Goal: Information Seeking & Learning: Learn about a topic

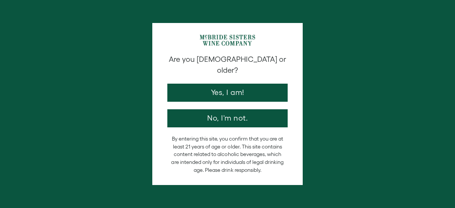
click at [238, 83] on button "Yes, I am!" at bounding box center [227, 92] width 120 height 18
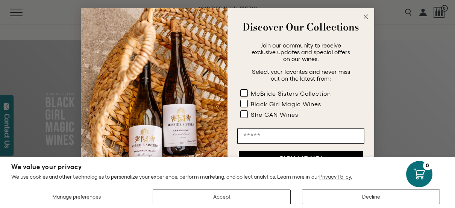
click at [367, 18] on icon "Close dialog" at bounding box center [366, 17] width 4 height 4
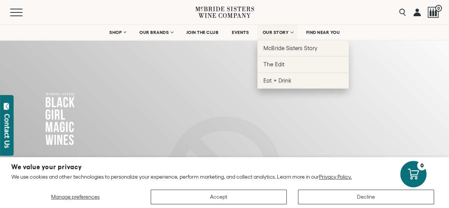
click at [281, 34] on span "OUR STORY" at bounding box center [276, 32] width 26 height 5
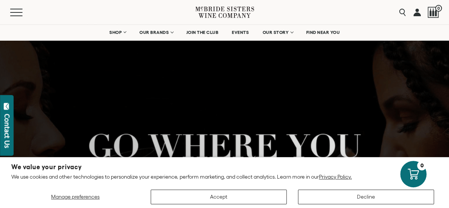
click at [83, 96] on div at bounding box center [224, 204] width 449 height 361
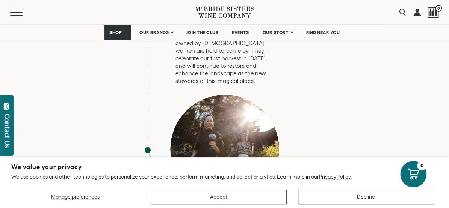
scroll to position [3231, 0]
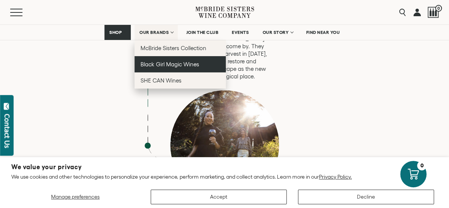
click at [145, 65] on span "Black Girl Magic Wines" at bounding box center [170, 64] width 59 height 6
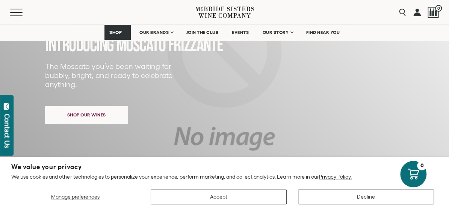
scroll to position [124, 0]
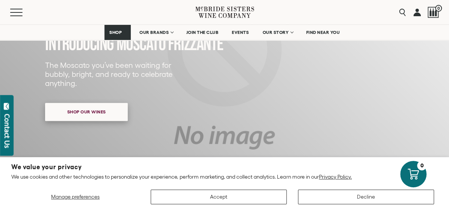
click at [99, 117] on span "Shop our wines" at bounding box center [86, 111] width 65 height 15
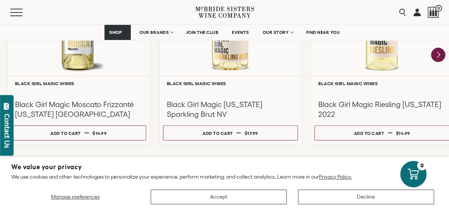
scroll to position [772, 0]
click at [439, 62] on icon "Next" at bounding box center [439, 55] width 16 height 16
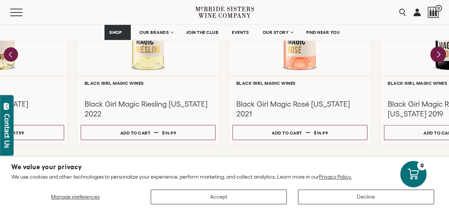
click at [439, 62] on icon "Next" at bounding box center [439, 55] width 16 height 16
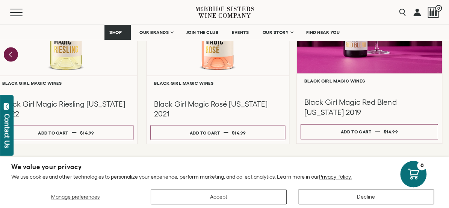
click at [358, 73] on div at bounding box center [370, 1] width 146 height 145
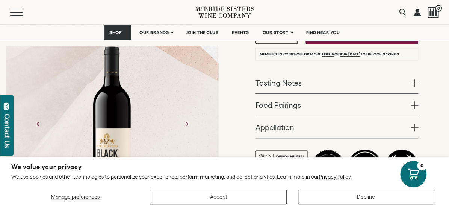
scroll to position [245, 0]
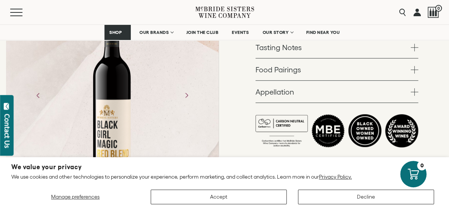
click at [272, 58] on link "Tasting Notes" at bounding box center [337, 47] width 163 height 22
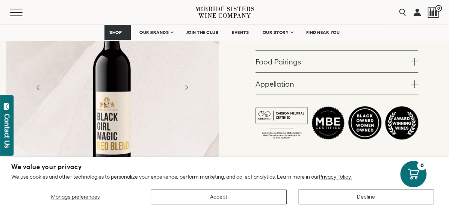
scroll to position [304, 0]
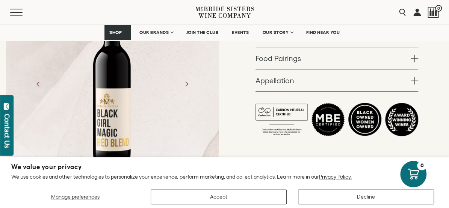
click at [286, 69] on link "Food Pairings" at bounding box center [337, 58] width 163 height 22
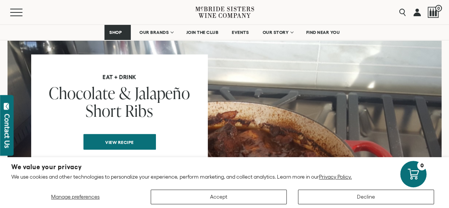
scroll to position [642, 0]
click at [286, 87] on div "Eat + Drink Chocolate & Jalapeño Short Ribs View recipe" at bounding box center [225, 158] width 434 height 286
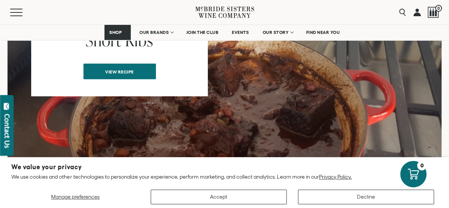
scroll to position [717, 0]
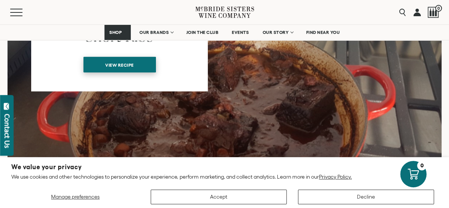
click at [130, 72] on span "View recipe" at bounding box center [119, 65] width 55 height 15
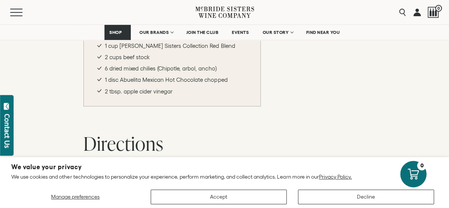
scroll to position [596, 0]
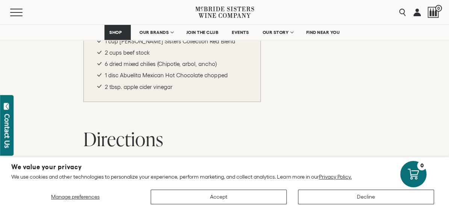
drag, startPoint x: 0, startPoint y: 0, endPoint x: 72, endPoint y: 97, distance: 121.0
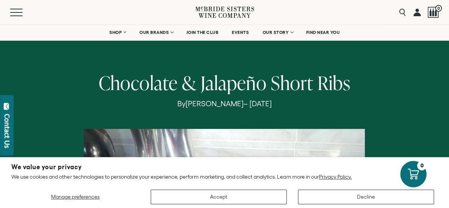
scroll to position [24, 0]
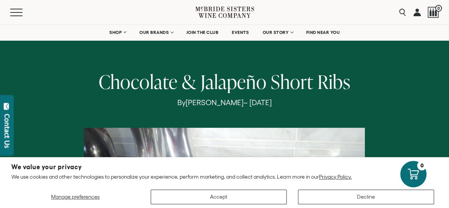
click at [332, 112] on div "Chocolate & Jalapeño Short Ribs By [PERSON_NAME] – [DATE]" at bounding box center [225, 207] width 375 height 273
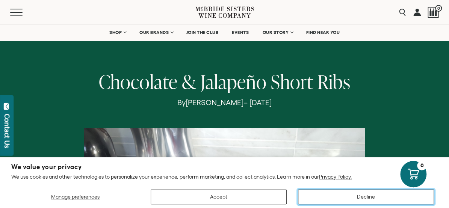
click at [355, 198] on button "Decline" at bounding box center [366, 196] width 136 height 15
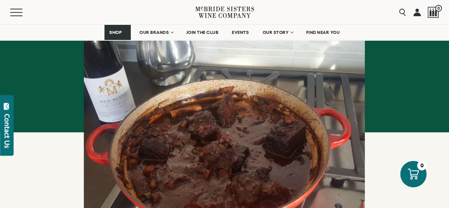
scroll to position [0, 0]
